Goal: Task Accomplishment & Management: Manage account settings

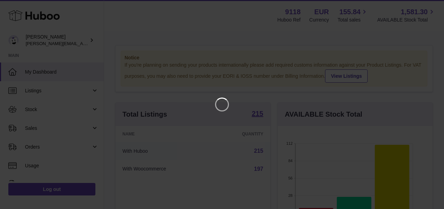
scroll to position [108, 155]
click at [427, 6] on icon "Close" at bounding box center [426, 6] width 6 height 6
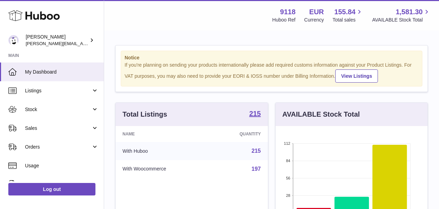
scroll to position [346750, 346705]
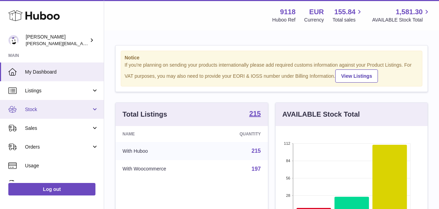
click at [46, 110] on span "Stock" at bounding box center [58, 109] width 66 height 7
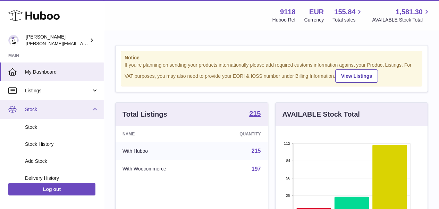
click at [96, 107] on link "Stock" at bounding box center [52, 109] width 104 height 19
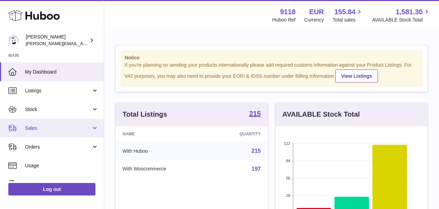
click at [60, 122] on link "Sales" at bounding box center [52, 128] width 104 height 19
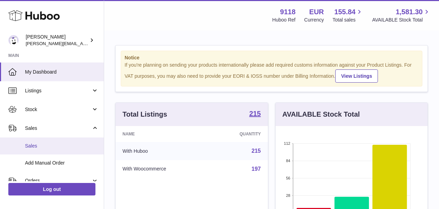
click at [39, 146] on span "Sales" at bounding box center [62, 146] width 74 height 7
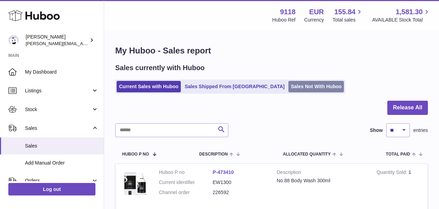
click at [296, 87] on link "Sales Not With Huboo" at bounding box center [315, 86] width 55 height 11
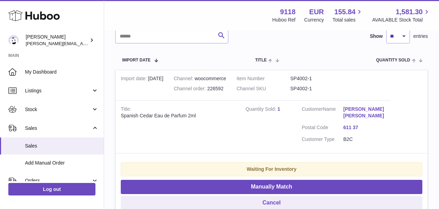
scroll to position [153, 0]
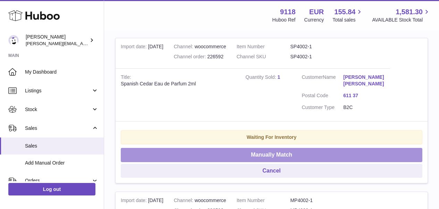
click at [371, 148] on button "Manually Match" at bounding box center [271, 155] width 301 height 14
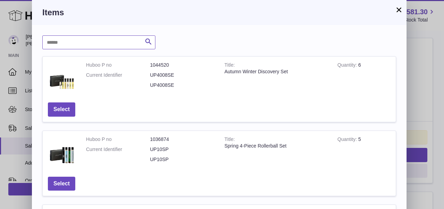
click at [120, 45] on input "text" at bounding box center [98, 42] width 113 height 14
type input "******"
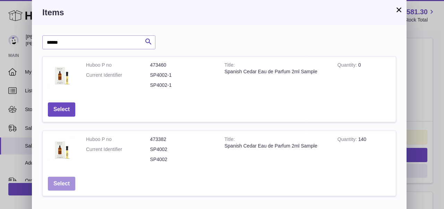
click at [68, 181] on button "Select" at bounding box center [61, 184] width 27 height 14
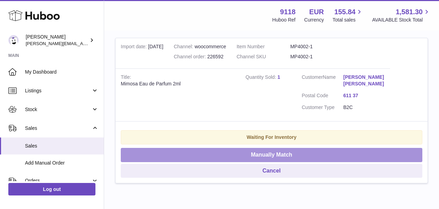
click at [221, 151] on button "Manually Match" at bounding box center [271, 155] width 301 height 14
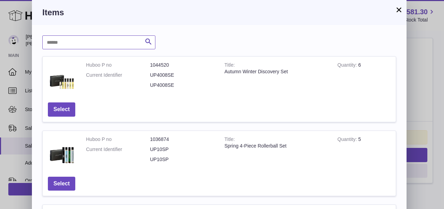
click at [88, 40] on input "text" at bounding box center [98, 42] width 113 height 14
type input "******"
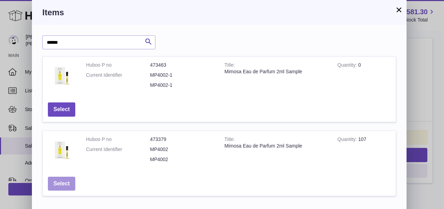
click at [65, 179] on button "Select" at bounding box center [61, 184] width 27 height 14
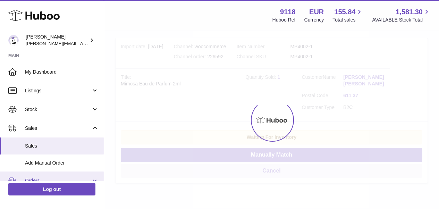
scroll to position [35, 0]
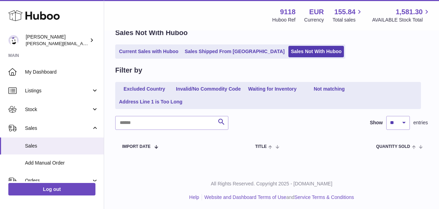
click at [213, 57] on ul "Current Sales with Huboo Sales Shipped From Huboo Sales Not With Huboo" at bounding box center [230, 51] width 230 height 14
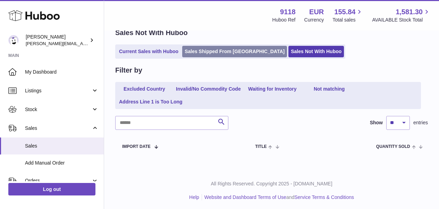
click at [210, 54] on link "Sales Shipped From [GEOGRAPHIC_DATA]" at bounding box center [234, 51] width 105 height 11
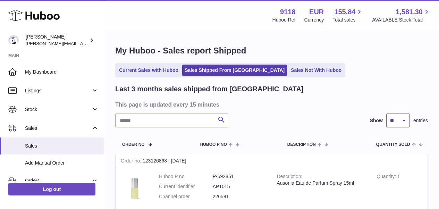
select select "**"
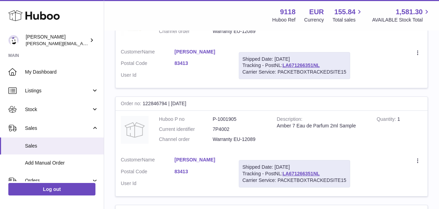
scroll to position [5373, 0]
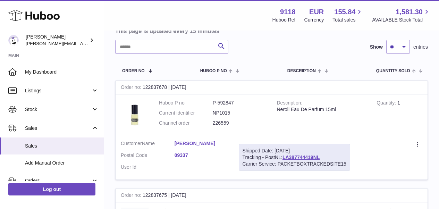
scroll to position [92, 0]
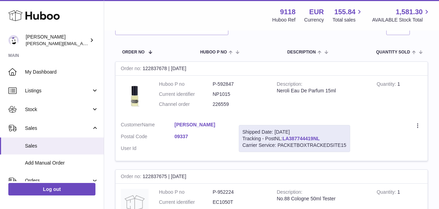
drag, startPoint x: 325, startPoint y: 136, endPoint x: 284, endPoint y: 137, distance: 40.2
click at [284, 137] on div "Shipped Date: [DATE] Tracking - PostNL: LA387744419NL Carrier Service: PACKETBO…" at bounding box center [294, 138] width 111 height 27
copy link "LA387744419NL"
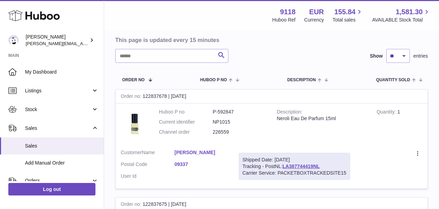
scroll to position [0, 0]
